Goal: Task Accomplishment & Management: Use online tool/utility

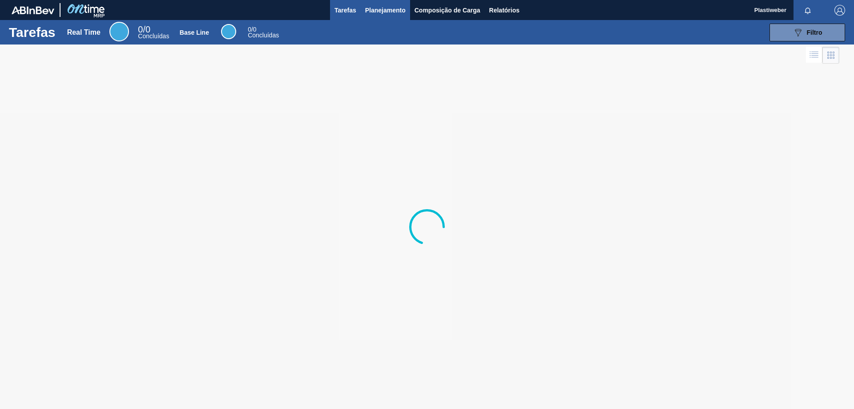
click at [389, 4] on button "Planejamento" at bounding box center [385, 10] width 49 height 20
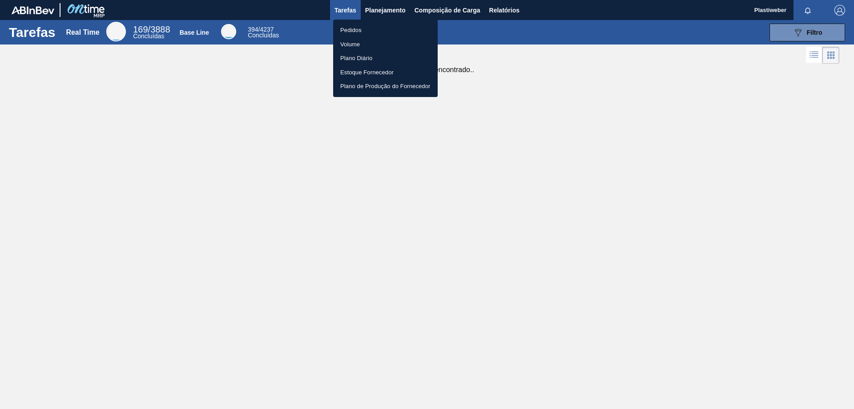
click at [366, 31] on li "Pedidos" at bounding box center [385, 30] width 104 height 14
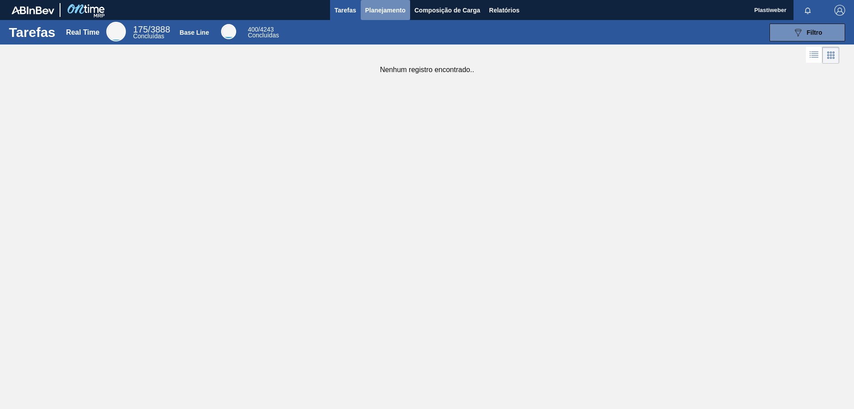
click at [381, 9] on span "Planejamento" at bounding box center [385, 10] width 40 height 11
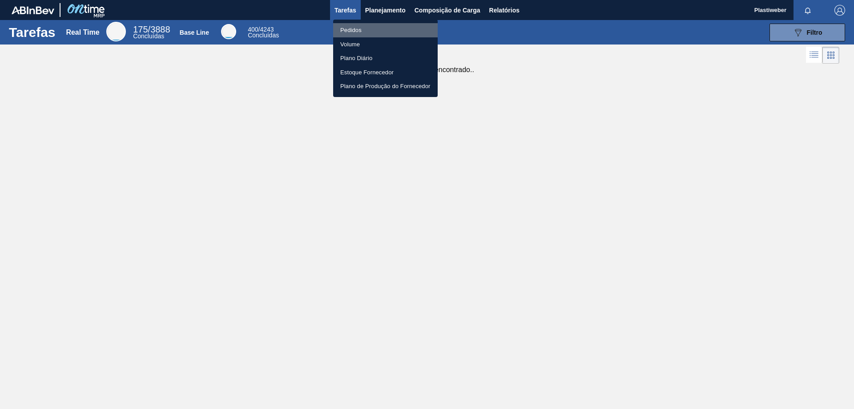
click at [352, 30] on li "Pedidos" at bounding box center [385, 30] width 104 height 14
